Goal: Navigation & Orientation: Find specific page/section

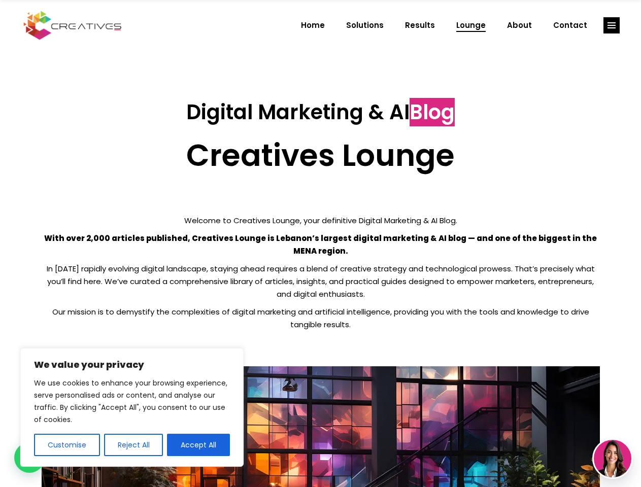
click at [320, 243] on p "With over 2,000 articles published, Creatives Lounge is Lebanon’s largest digit…" at bounding box center [321, 244] width 558 height 25
click at [66, 445] on button "Customise" at bounding box center [67, 445] width 66 height 22
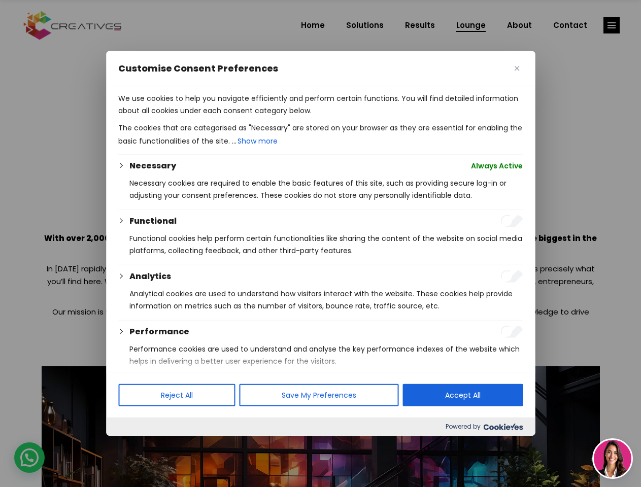
click at [133, 445] on div at bounding box center [320, 243] width 641 height 487
click at [198, 117] on p "We use cookies to help you navigate efficiently and perform certain functions. …" at bounding box center [320, 104] width 404 height 24
click at [611, 25] on div at bounding box center [320, 243] width 641 height 487
click at [612, 459] on img at bounding box center [612, 459] width 38 height 38
